Goal: Book appointment/travel/reservation

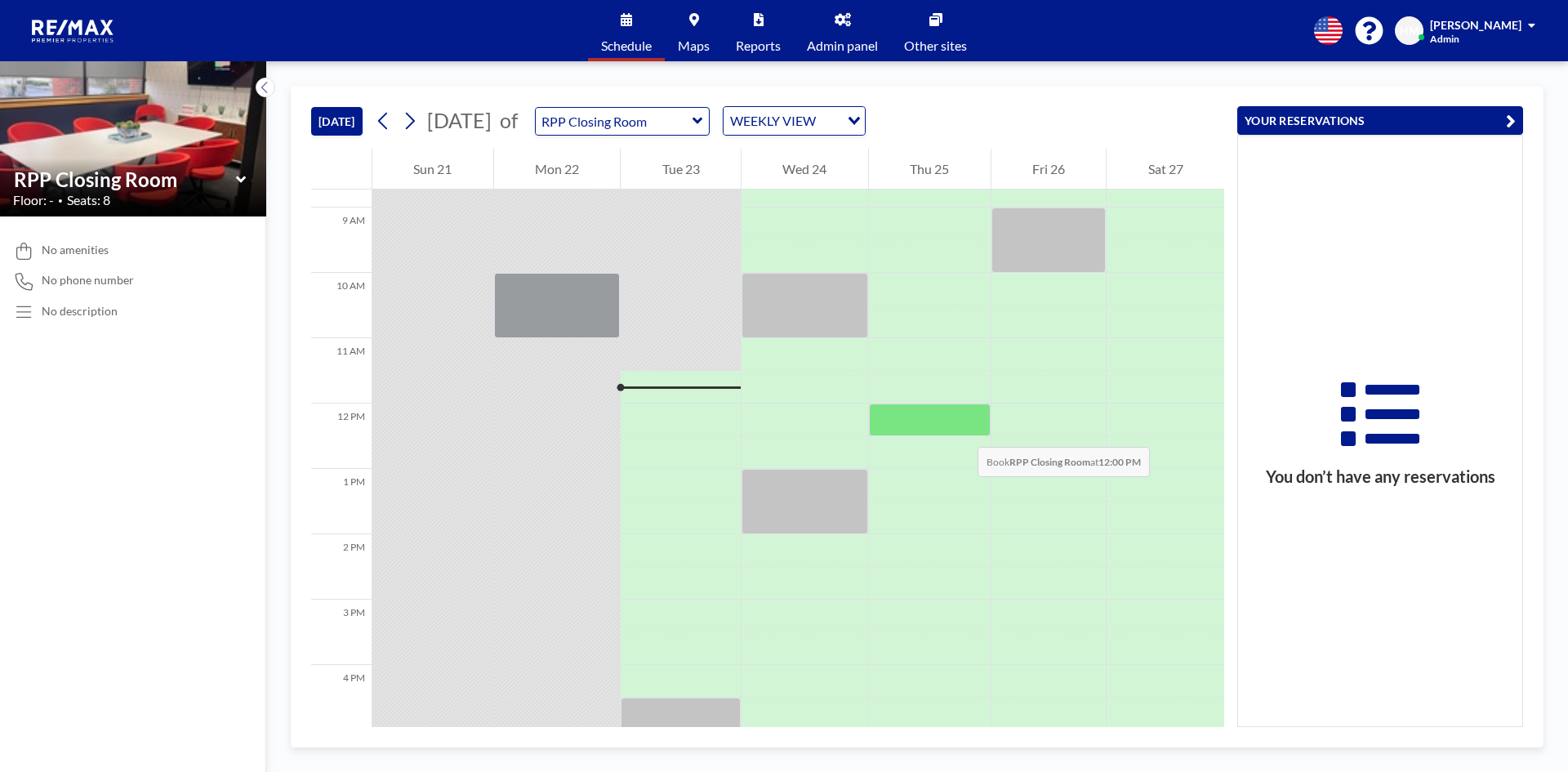
scroll to position [556, 0]
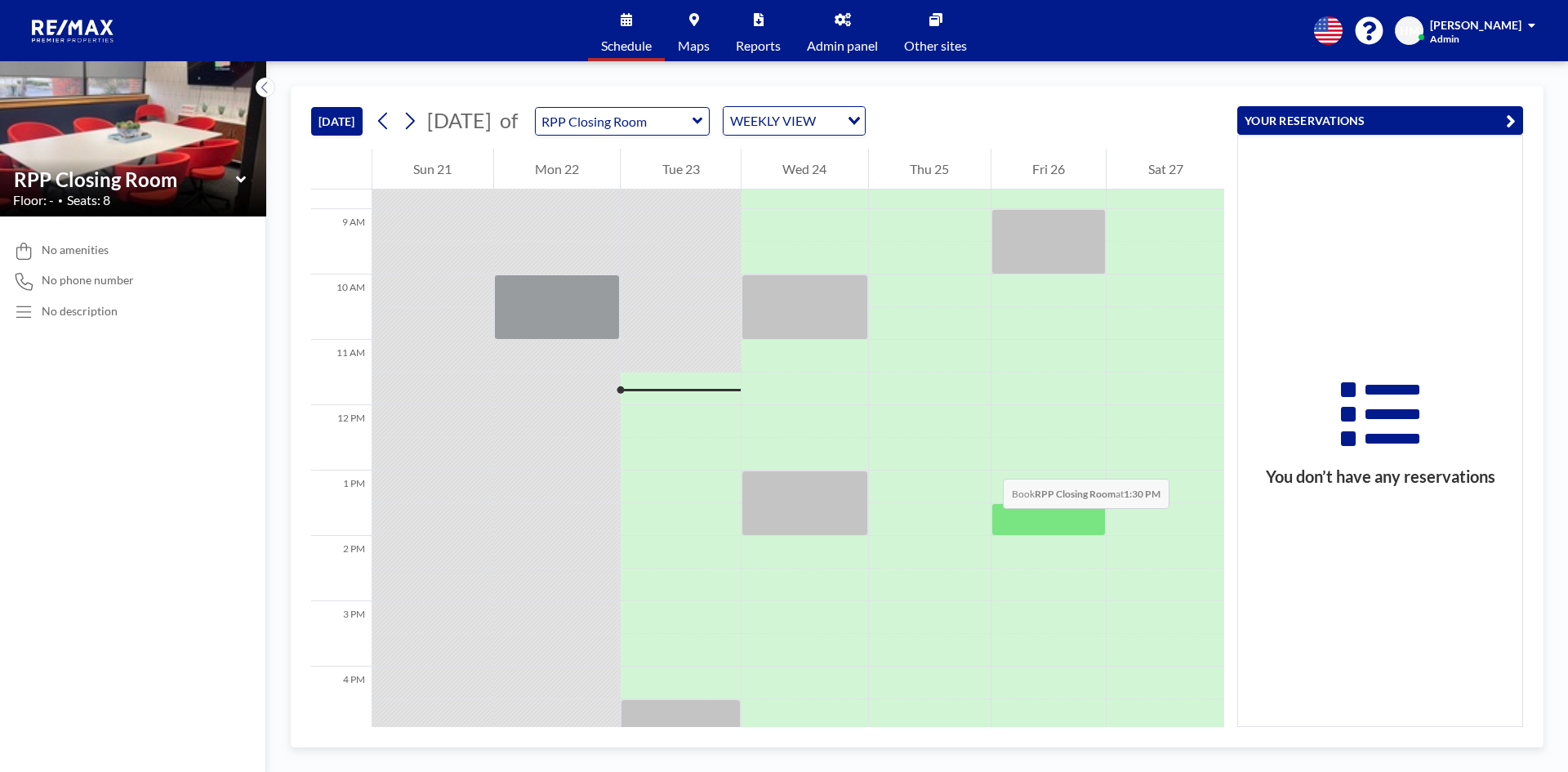
scroll to position [556, 0]
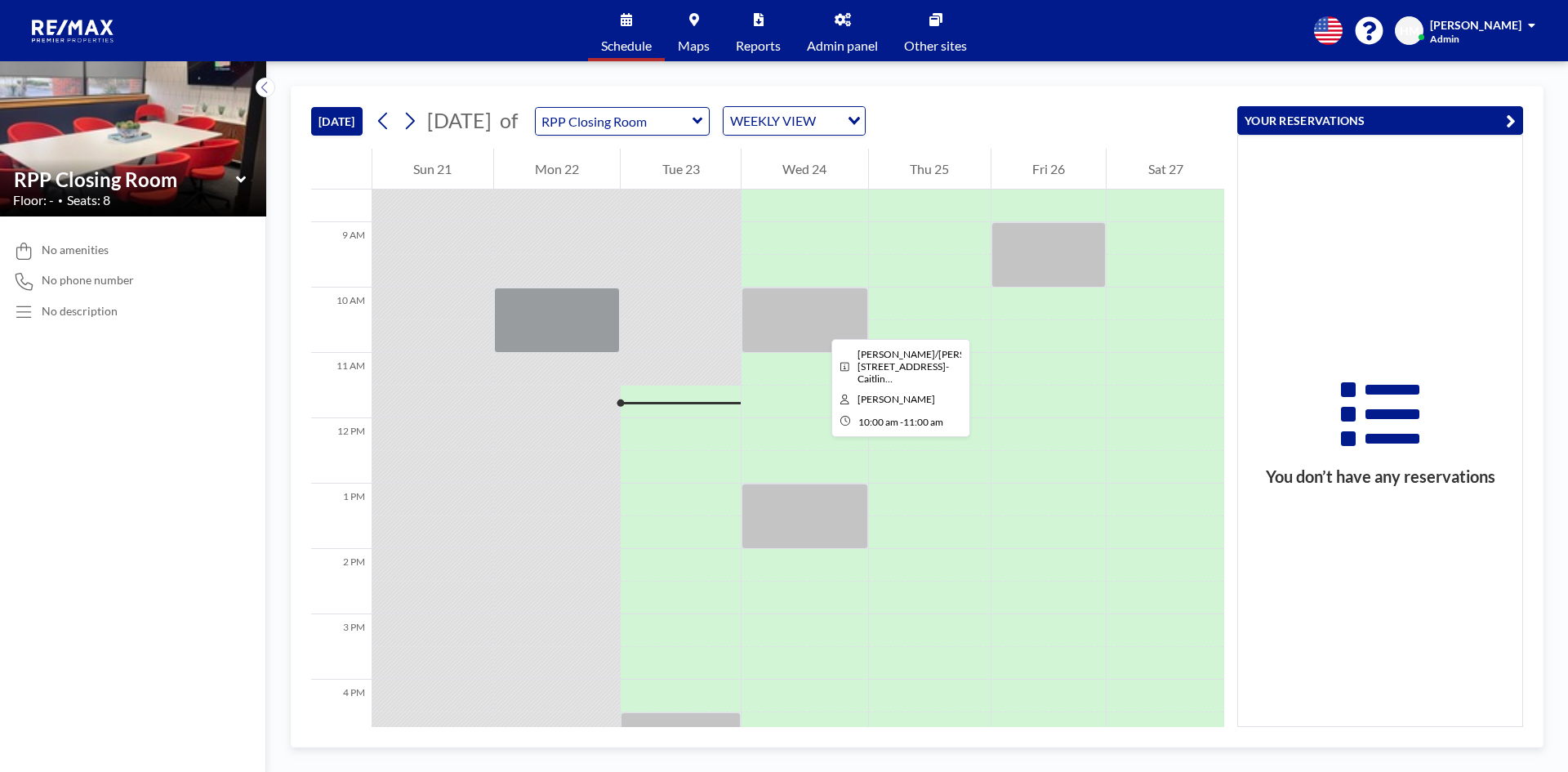
click at [819, 325] on div at bounding box center [804, 320] width 126 height 66
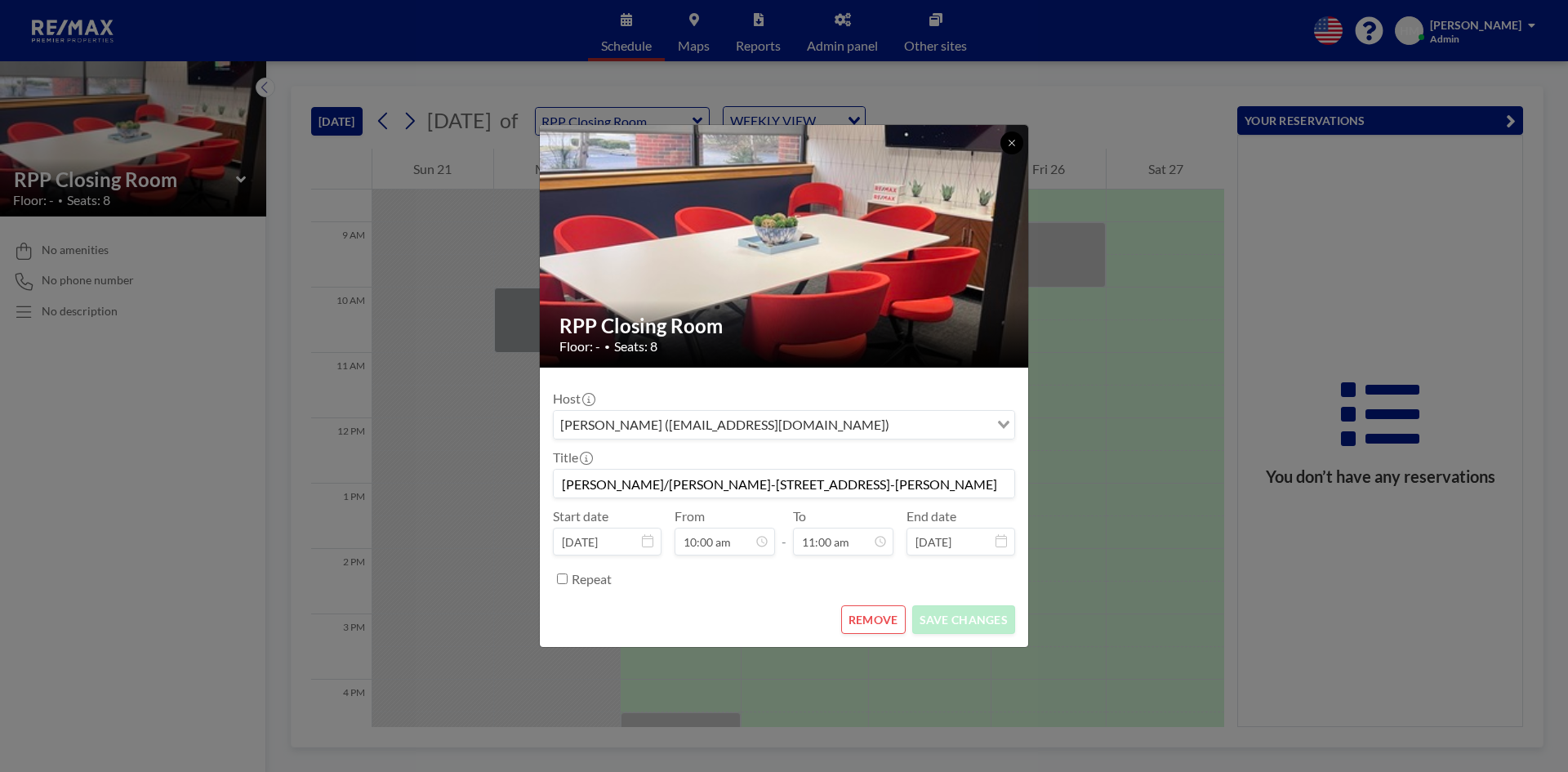
click at [1013, 146] on icon at bounding box center [1012, 142] width 10 height 10
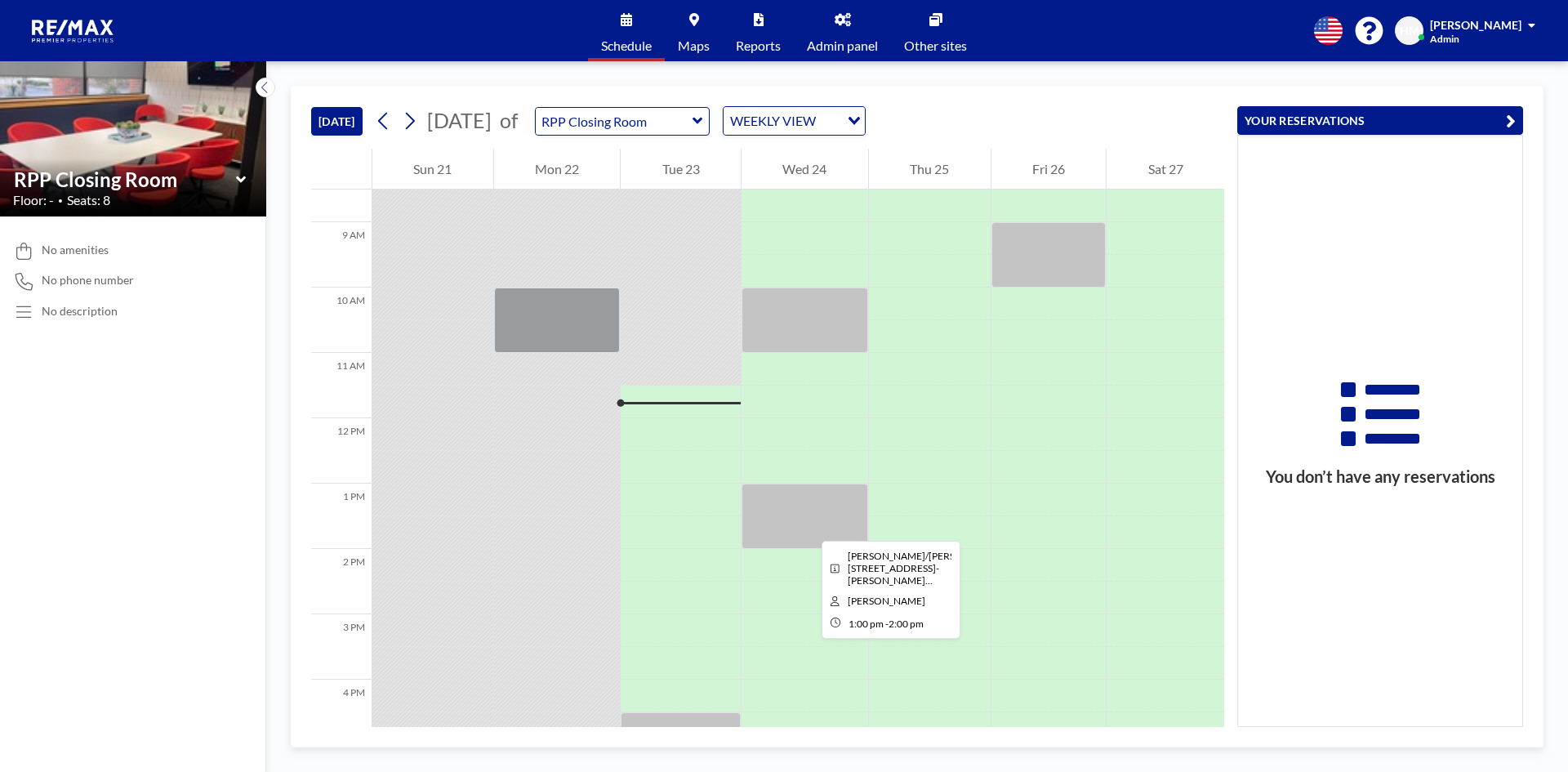
click at [809, 527] on div at bounding box center [804, 517] width 126 height 66
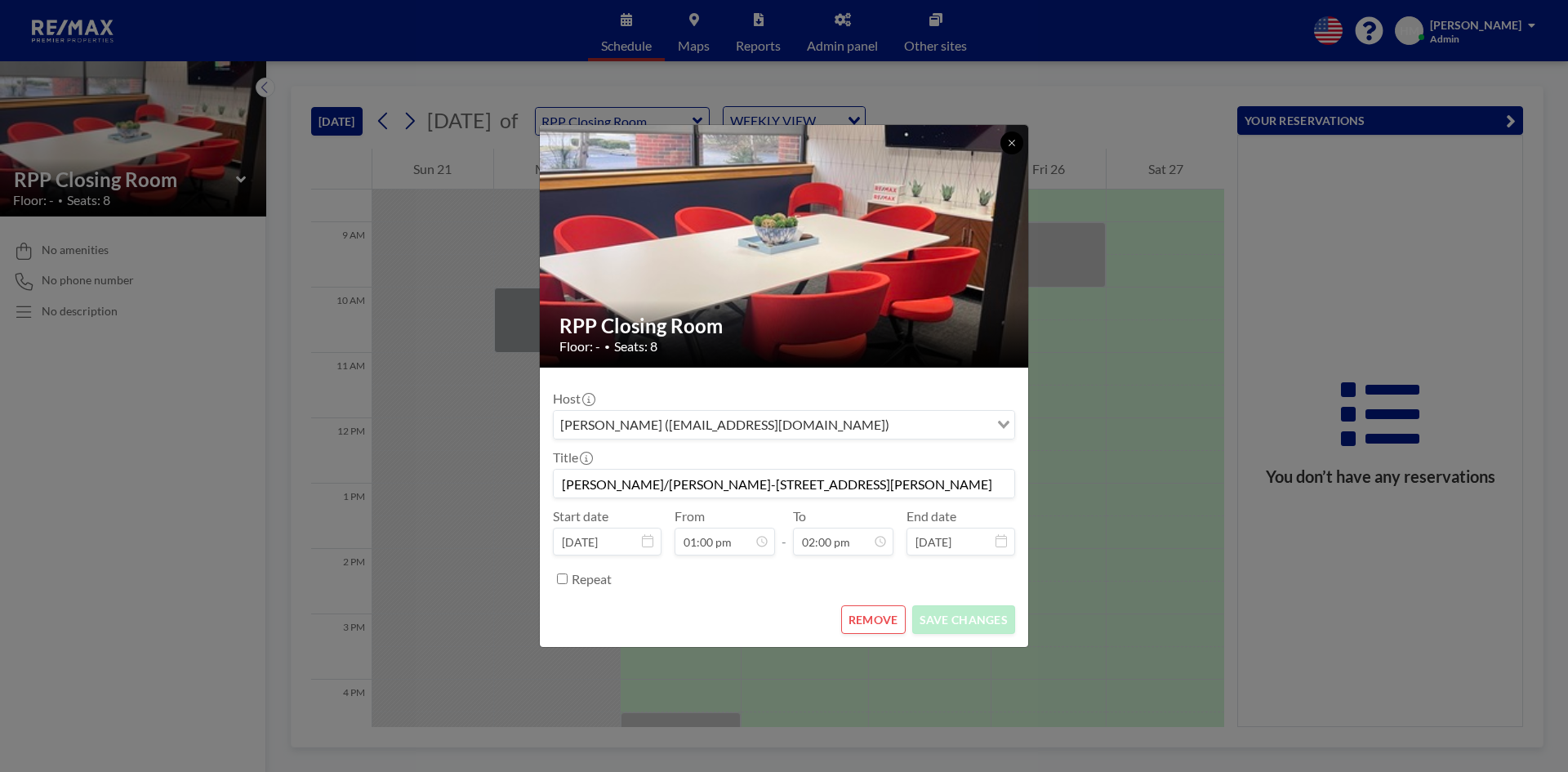
click at [1011, 146] on icon at bounding box center [1012, 142] width 10 height 10
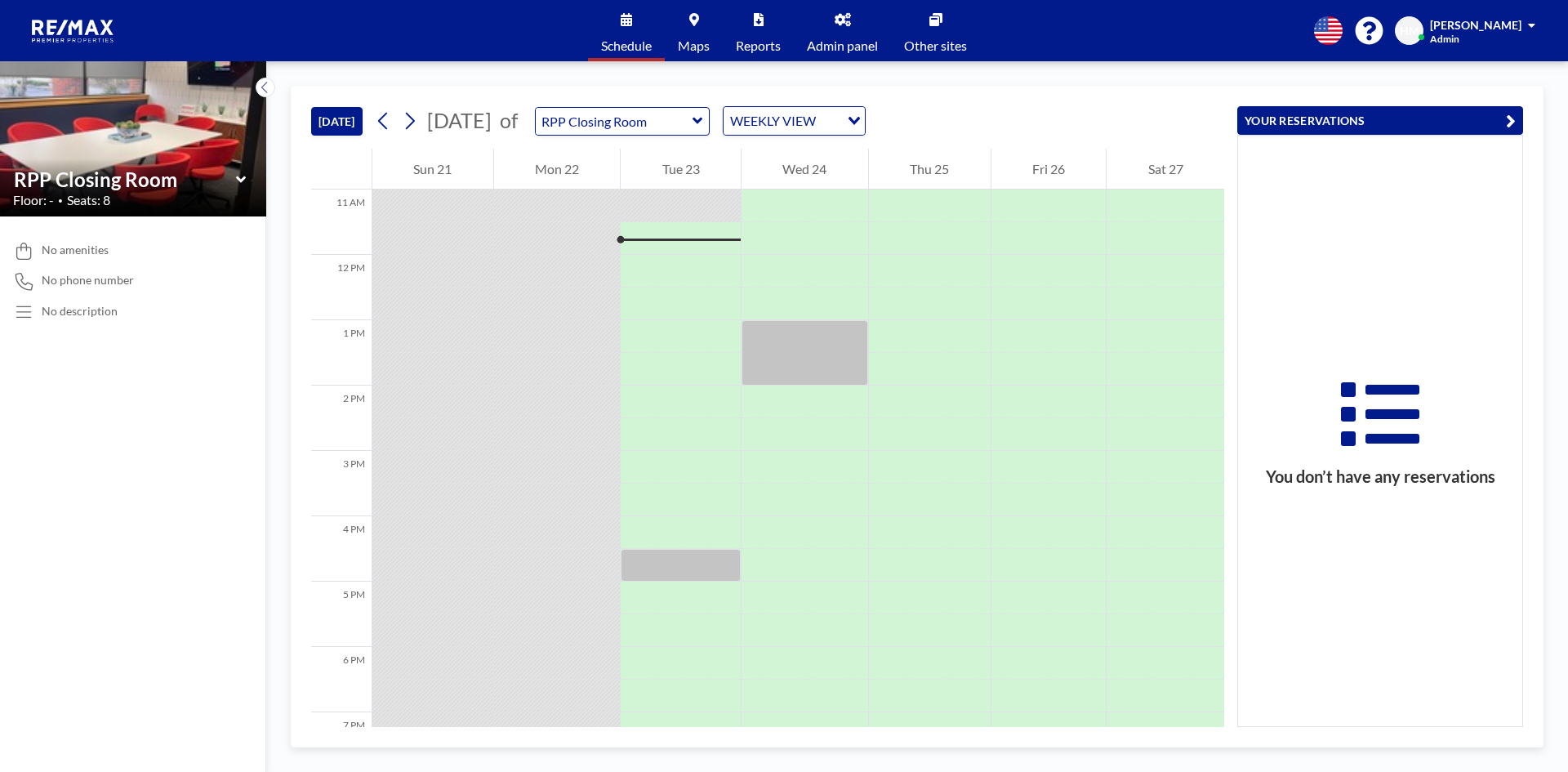
scroll to position [882, 0]
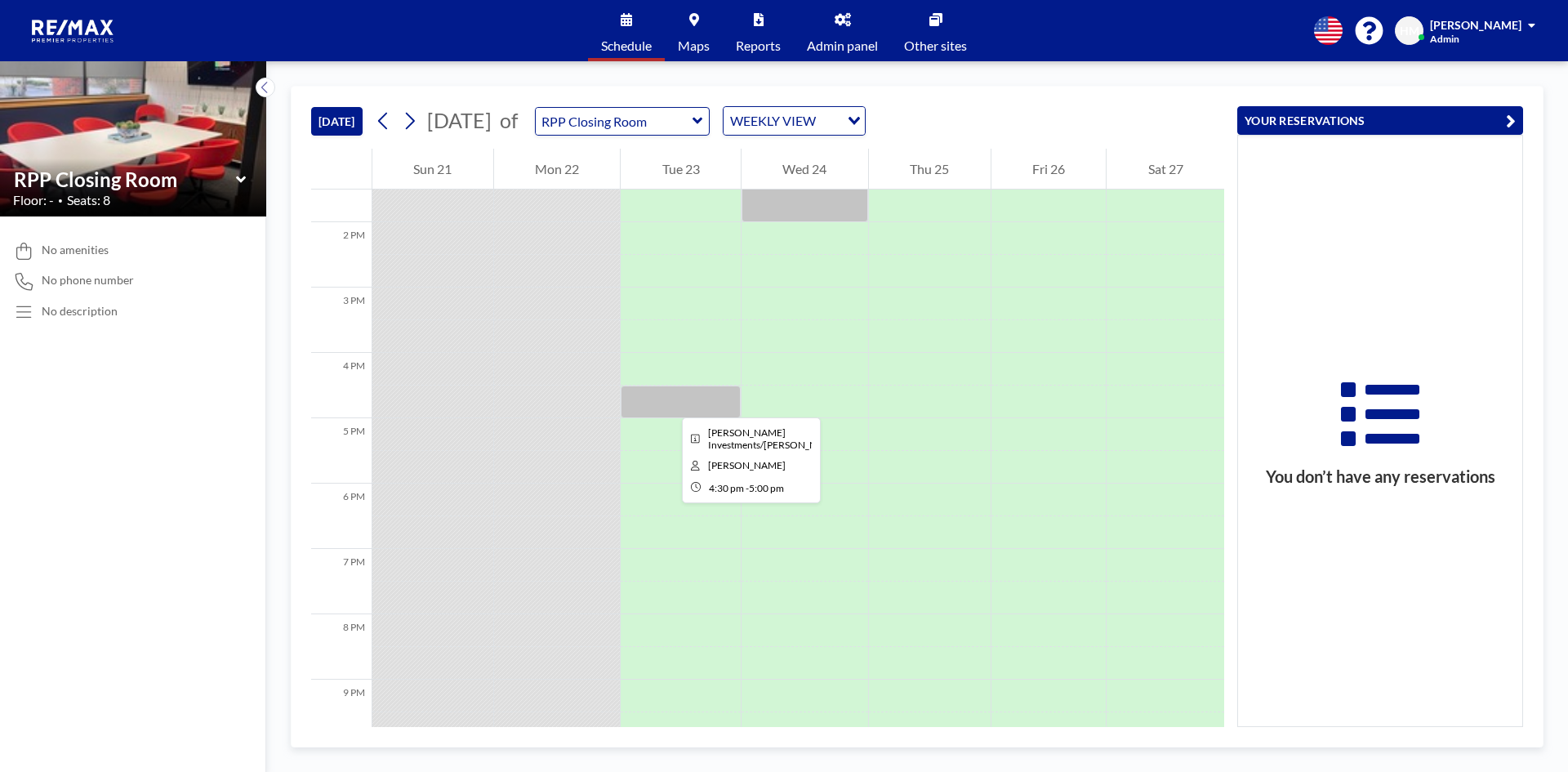
click at [669, 403] on div at bounding box center [680, 402] width 120 height 33
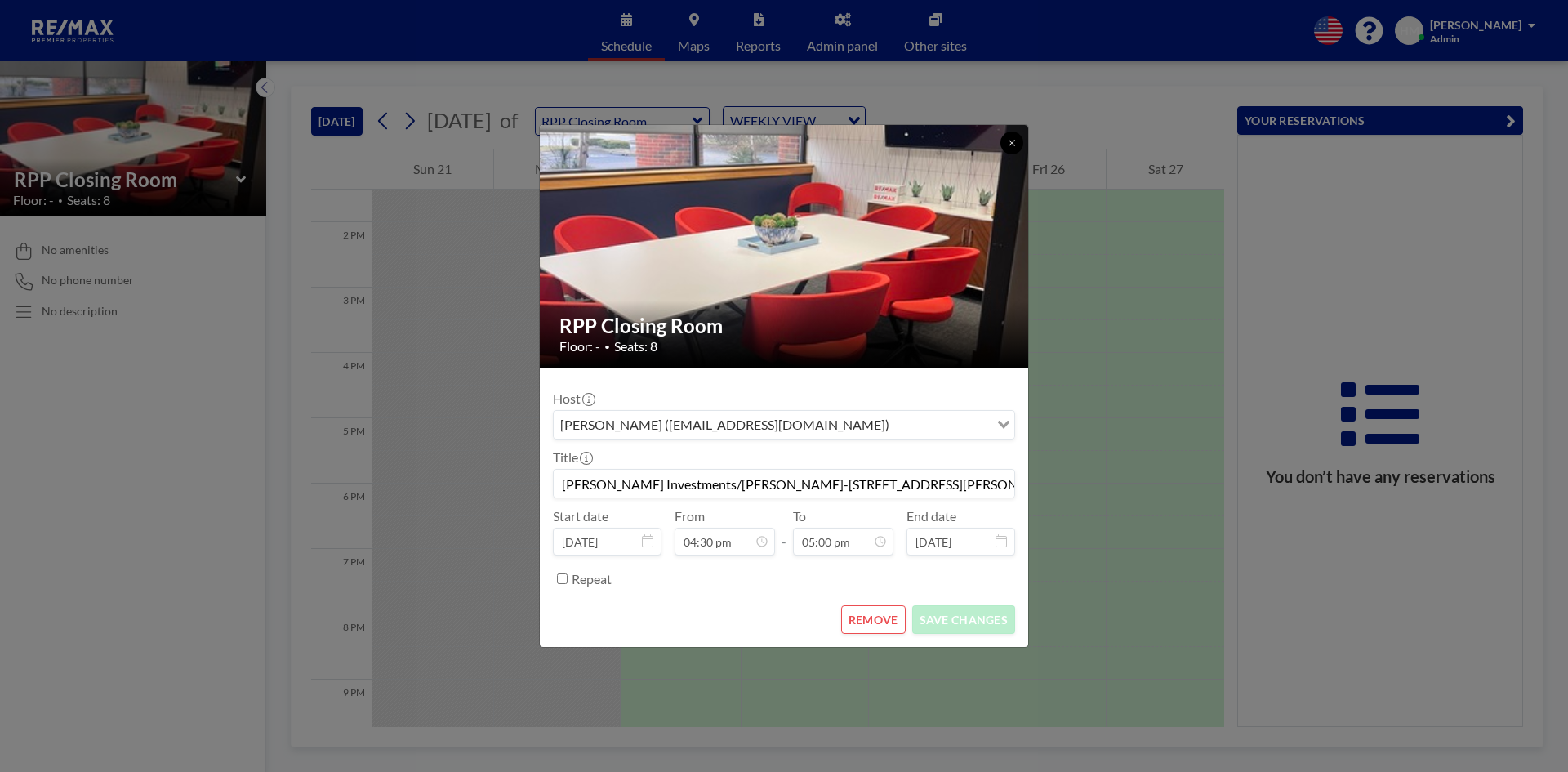
click at [1012, 141] on icon at bounding box center [1012, 142] width 10 height 10
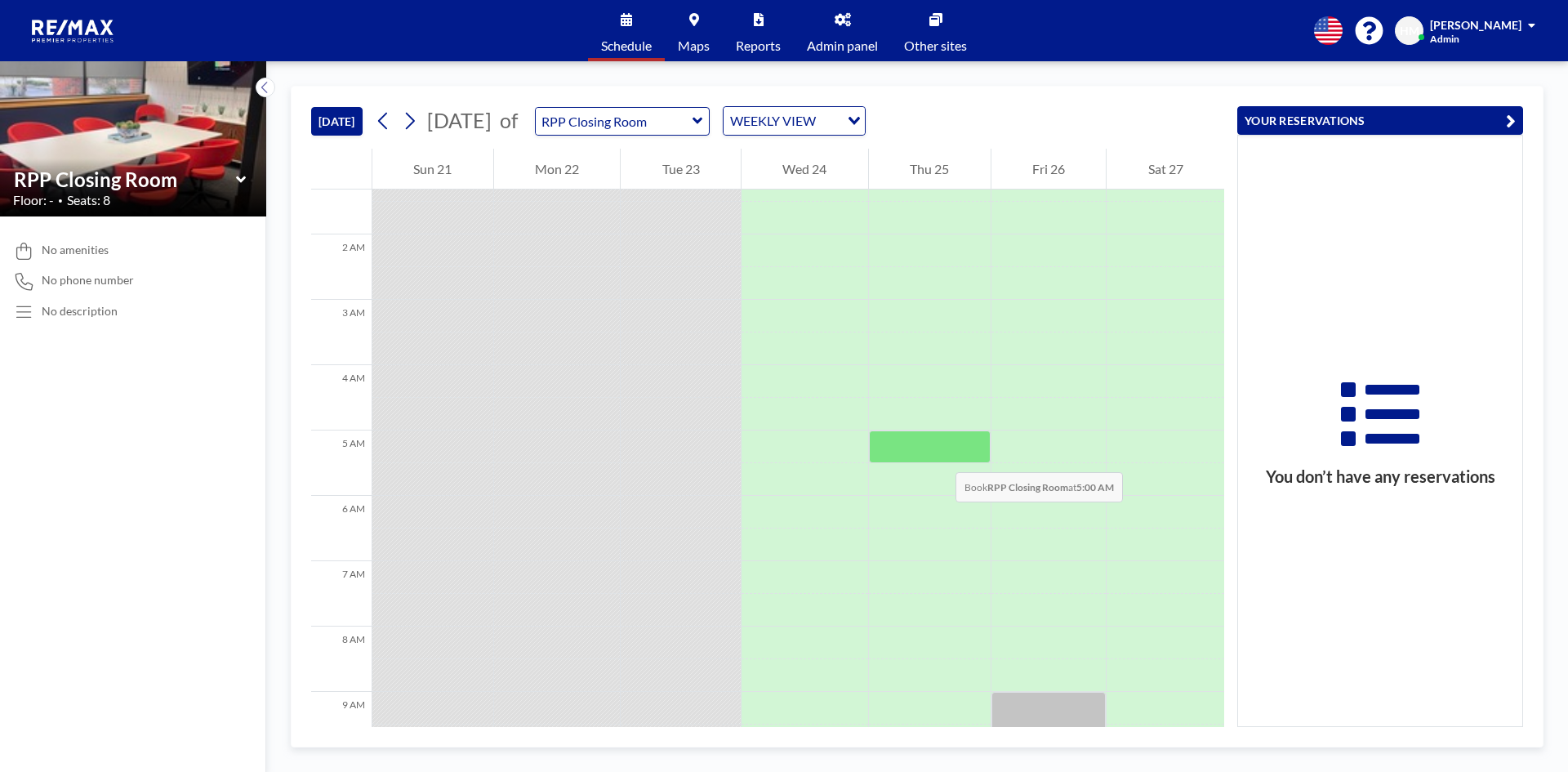
scroll to position [66, 0]
